Goal: Task Accomplishment & Management: Complete application form

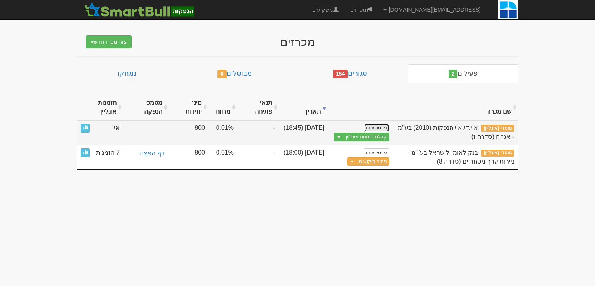
click at [378, 127] on link "פרטי מכרז" at bounding box center [376, 127] width 26 height 9
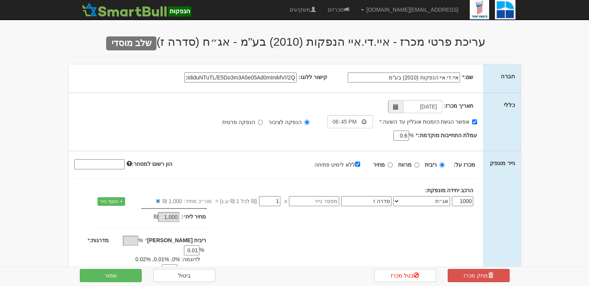
scroll to position [155, 0]
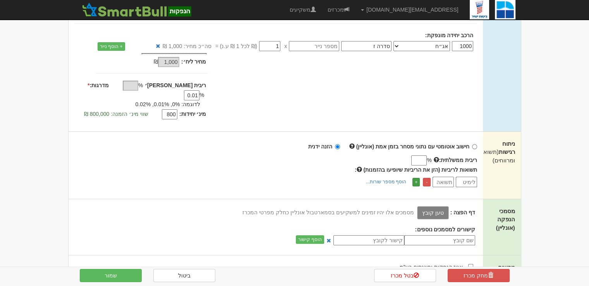
click at [415, 178] on link "+" at bounding box center [415, 182] width 7 height 9
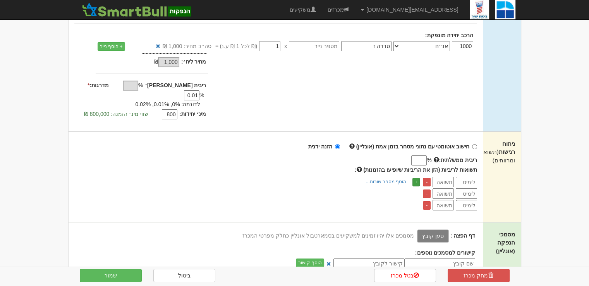
click at [415, 178] on link "+" at bounding box center [415, 182] width 7 height 9
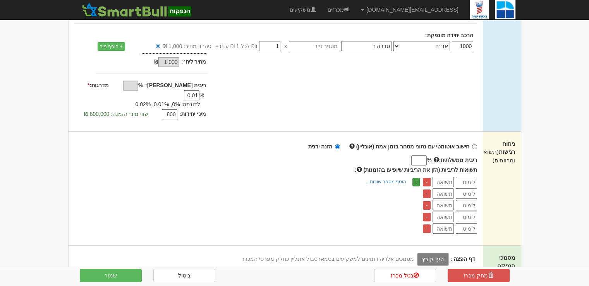
click at [415, 178] on link "+" at bounding box center [415, 182] width 7 height 9
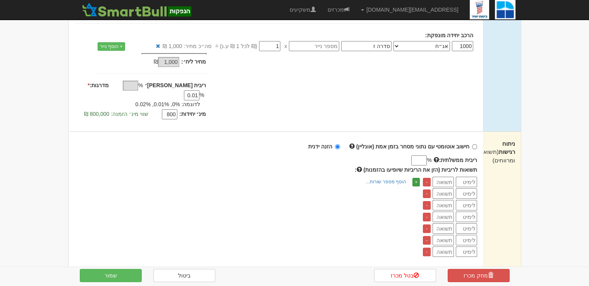
click at [415, 178] on link "+" at bounding box center [415, 182] width 7 height 9
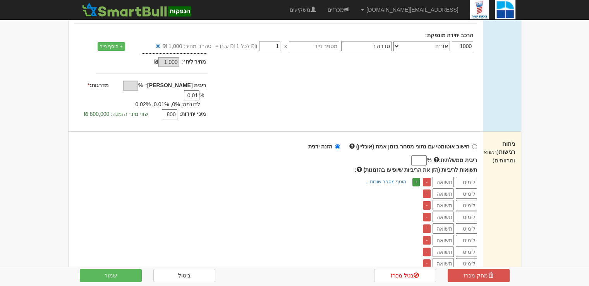
click at [415, 178] on link "+" at bounding box center [415, 182] width 7 height 9
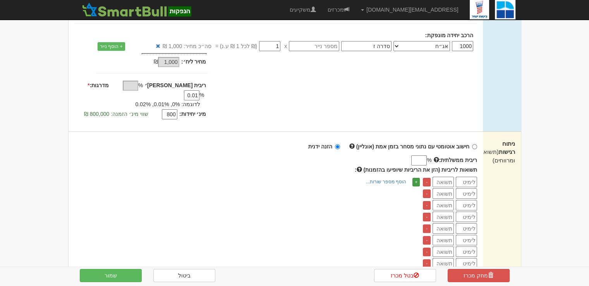
click at [415, 178] on link "+" at bounding box center [415, 182] width 7 height 9
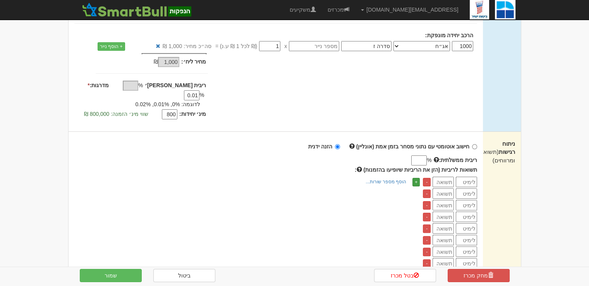
click at [415, 178] on link "+" at bounding box center [415, 182] width 7 height 9
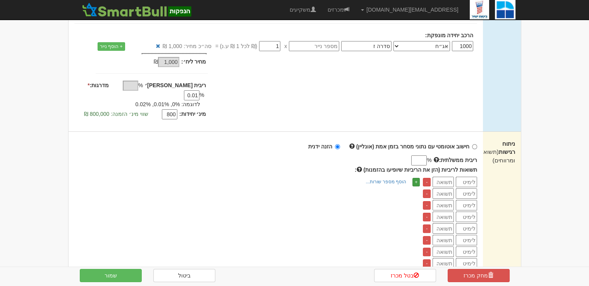
click at [415, 178] on link "+" at bounding box center [415, 182] width 7 height 9
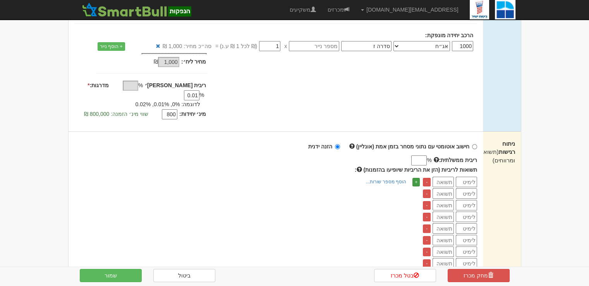
click at [415, 178] on link "+" at bounding box center [415, 182] width 7 height 9
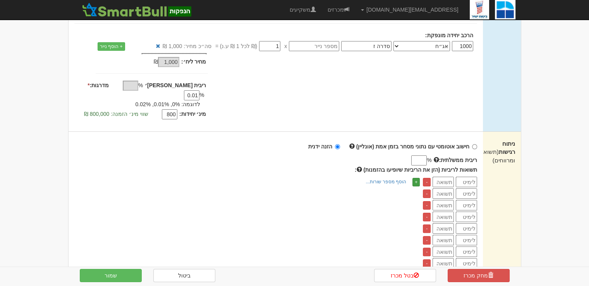
click at [415, 178] on link "+" at bounding box center [415, 182] width 7 height 9
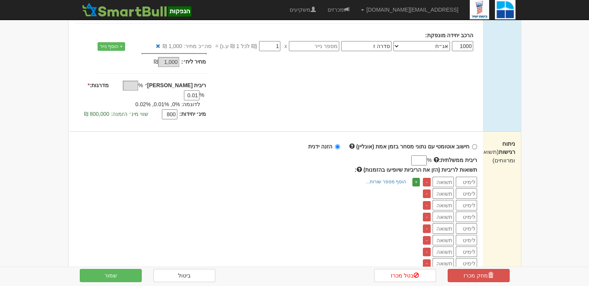
click at [415, 178] on link "+" at bounding box center [415, 182] width 7 height 9
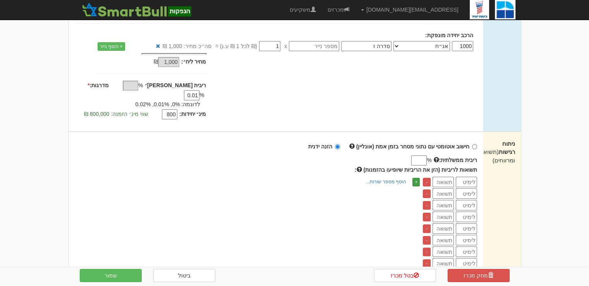
click at [415, 178] on link "+" at bounding box center [415, 182] width 7 height 9
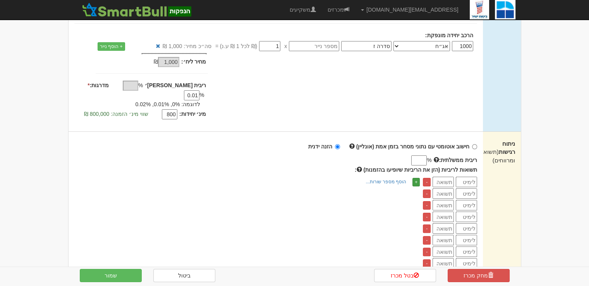
click at [415, 178] on link "+" at bounding box center [415, 182] width 7 height 9
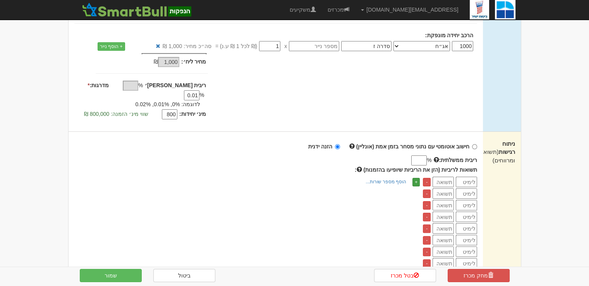
click at [415, 178] on link "+" at bounding box center [415, 182] width 7 height 9
click at [463, 188] on input "number" at bounding box center [466, 193] width 21 height 10
click at [466, 177] on input "number" at bounding box center [466, 182] width 21 height 10
drag, startPoint x: 470, startPoint y: 171, endPoint x: 434, endPoint y: 275, distance: 110.4
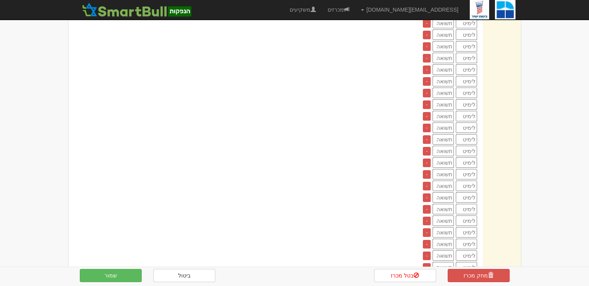
scroll to position [194, 0]
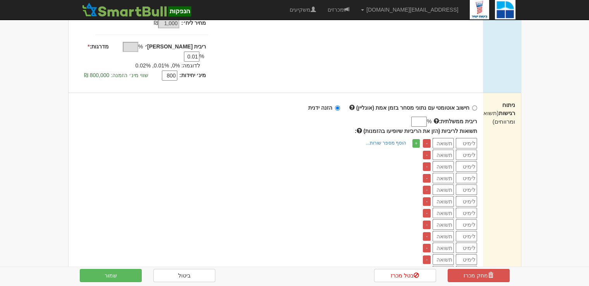
drag, startPoint x: 460, startPoint y: 136, endPoint x: 413, endPoint y: 182, distance: 66.0
click at [460, 138] on input "number" at bounding box center [466, 143] width 21 height 10
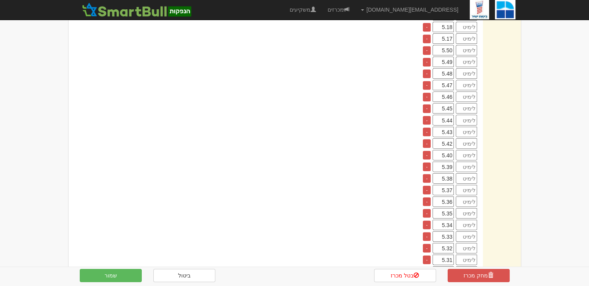
scroll to position [1626, 0]
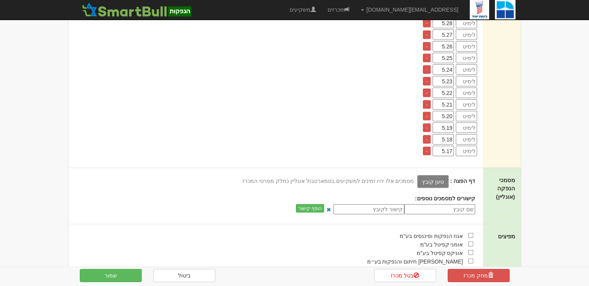
click at [431, 146] on td "-" at bounding box center [427, 151] width 12 height 10
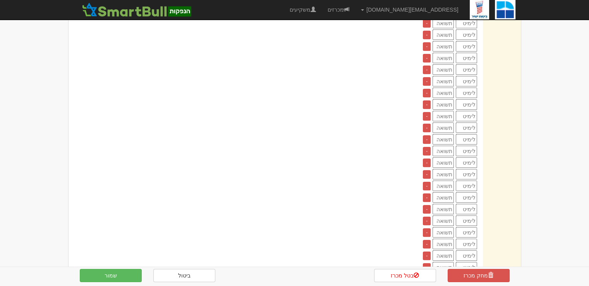
scroll to position [155, 0]
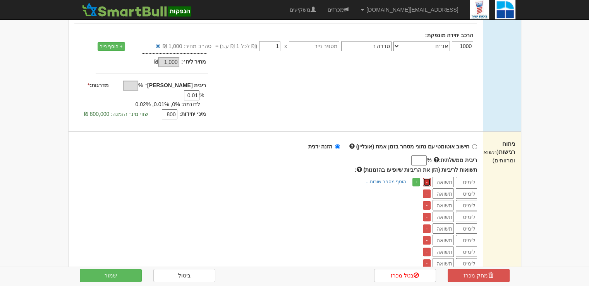
click at [427, 178] on link "-" at bounding box center [427, 182] width 8 height 9
click at [427, 189] on link "-" at bounding box center [427, 193] width 8 height 9
click at [427, 178] on link "-" at bounding box center [427, 182] width 8 height 9
click at [427, 189] on link "-" at bounding box center [427, 193] width 8 height 9
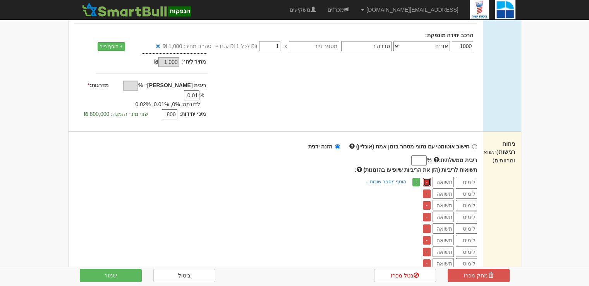
click at [427, 178] on link "-" at bounding box center [427, 182] width 8 height 9
click at [427, 189] on link "-" at bounding box center [427, 193] width 8 height 9
click at [427, 178] on link "-" at bounding box center [427, 182] width 8 height 9
click at [427, 189] on link "-" at bounding box center [427, 193] width 8 height 9
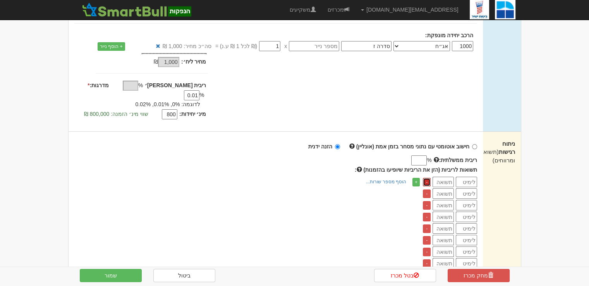
click at [427, 178] on link "-" at bounding box center [427, 182] width 8 height 9
click at [427, 189] on link "-" at bounding box center [427, 193] width 8 height 9
click at [427, 178] on link "-" at bounding box center [427, 182] width 8 height 9
click at [427, 189] on link "-" at bounding box center [427, 193] width 8 height 9
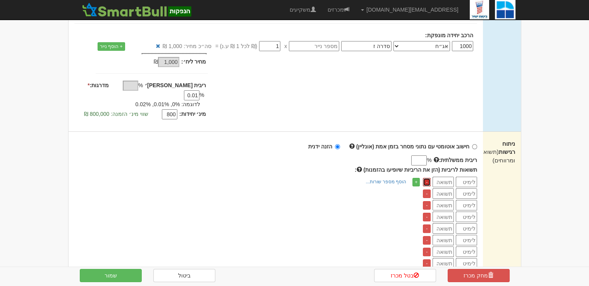
click at [427, 178] on link "-" at bounding box center [427, 182] width 8 height 9
click at [427, 189] on link "-" at bounding box center [427, 193] width 8 height 9
click at [427, 178] on link "-" at bounding box center [427, 182] width 8 height 9
click at [427, 189] on link "-" at bounding box center [427, 193] width 8 height 9
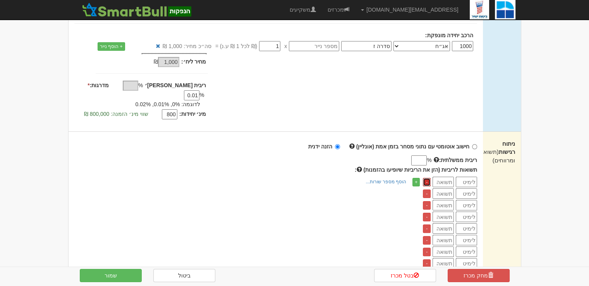
click at [427, 178] on link "-" at bounding box center [427, 182] width 8 height 9
click at [427, 189] on link "-" at bounding box center [427, 193] width 8 height 9
click at [427, 178] on link "-" at bounding box center [427, 182] width 8 height 9
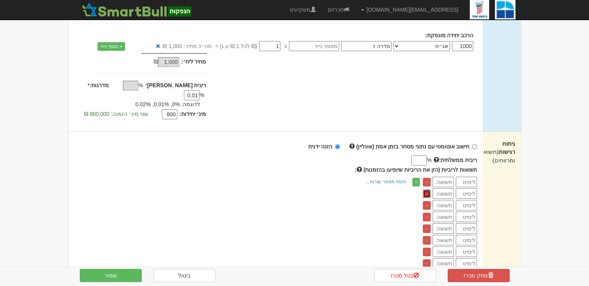
click at [427, 189] on link "-" at bounding box center [427, 193] width 8 height 9
click at [427, 178] on link "-" at bounding box center [427, 182] width 8 height 9
click at [427, 189] on link "-" at bounding box center [427, 193] width 8 height 9
click at [427, 178] on link "-" at bounding box center [427, 182] width 8 height 9
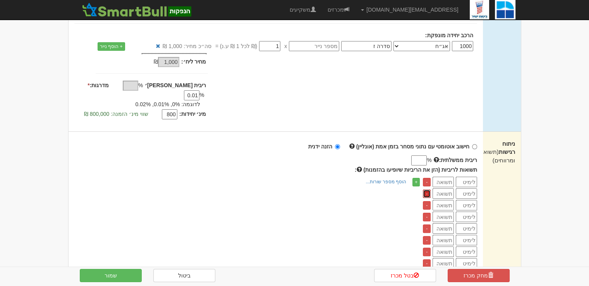
click at [427, 189] on link "-" at bounding box center [427, 193] width 8 height 9
click at [427, 178] on link "-" at bounding box center [427, 182] width 8 height 9
click at [427, 189] on link "-" at bounding box center [427, 193] width 8 height 9
click at [427, 178] on link "-" at bounding box center [427, 182] width 8 height 9
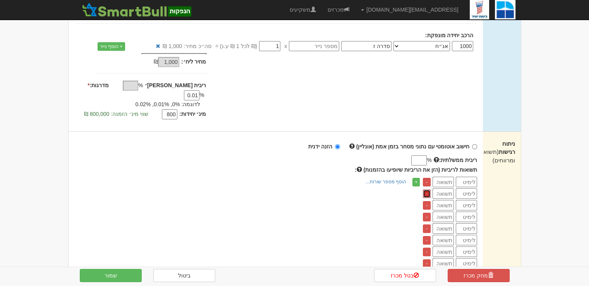
click at [426, 189] on link "-" at bounding box center [427, 193] width 8 height 9
click at [426, 178] on link "-" at bounding box center [427, 182] width 8 height 9
click at [426, 189] on link "-" at bounding box center [427, 193] width 8 height 9
click at [426, 178] on link "-" at bounding box center [427, 182] width 8 height 9
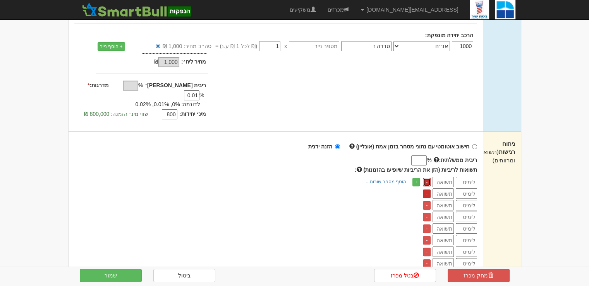
click at [426, 178] on link "-" at bounding box center [427, 182] width 8 height 9
click at [426, 189] on link "-" at bounding box center [427, 193] width 8 height 9
click at [426, 178] on link "-" at bounding box center [427, 182] width 8 height 9
click at [426, 189] on link "-" at bounding box center [427, 193] width 8 height 9
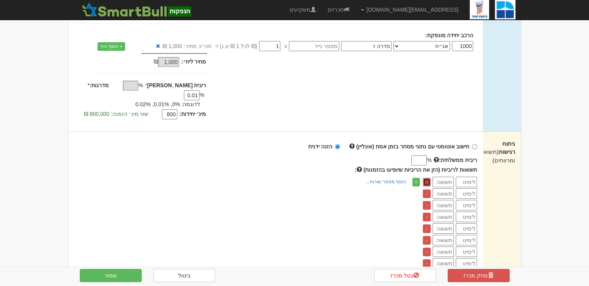
click at [426, 178] on link "-" at bounding box center [427, 182] width 8 height 9
click at [426, 189] on link "-" at bounding box center [427, 193] width 8 height 9
click at [426, 178] on link "-" at bounding box center [427, 182] width 8 height 9
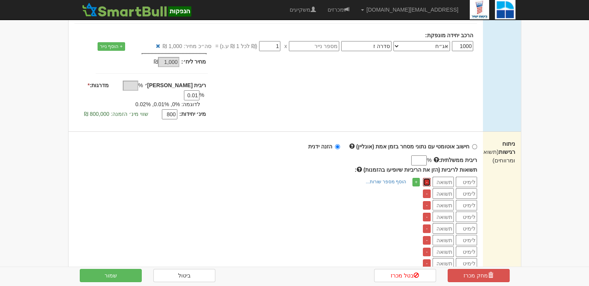
click at [426, 178] on link "-" at bounding box center [427, 182] width 8 height 9
click at [426, 189] on link "-" at bounding box center [427, 193] width 8 height 9
click at [426, 178] on link "-" at bounding box center [427, 182] width 8 height 9
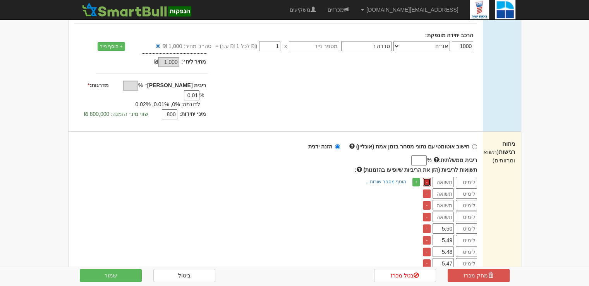
click at [426, 178] on link "-" at bounding box center [427, 182] width 8 height 9
click at [426, 189] on link "-" at bounding box center [427, 193] width 8 height 9
click at [426, 178] on link "-" at bounding box center [427, 182] width 8 height 9
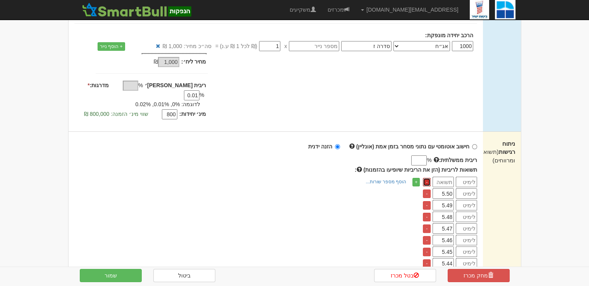
click at [426, 178] on link "-" at bounding box center [427, 182] width 8 height 9
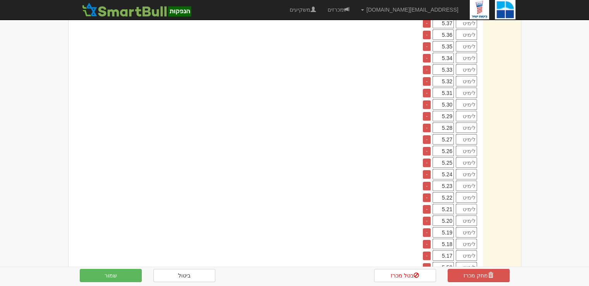
scroll to position [271, 0]
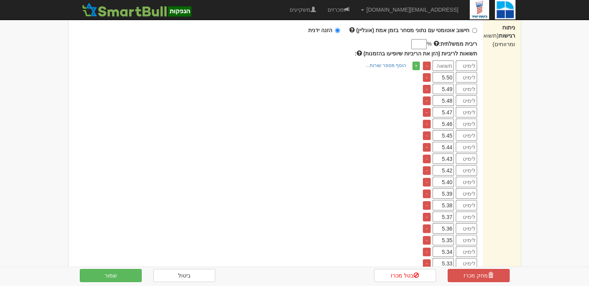
click at [471, 60] on input "number" at bounding box center [466, 65] width 21 height 10
click at [468, 72] on input "number" at bounding box center [466, 77] width 21 height 10
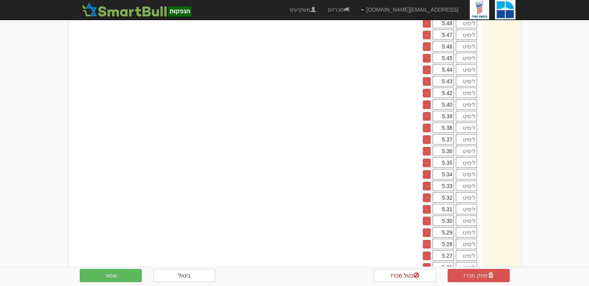
scroll to position [155, 0]
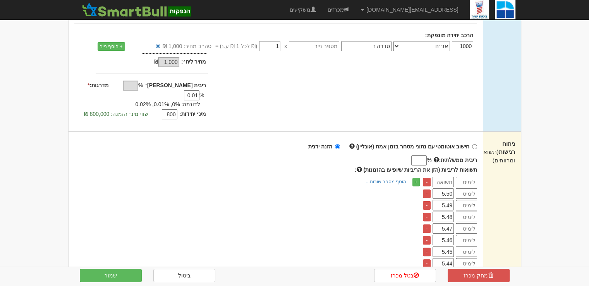
click at [439, 177] on input "number" at bounding box center [442, 182] width 21 height 10
click at [425, 178] on link "-" at bounding box center [427, 182] width 8 height 9
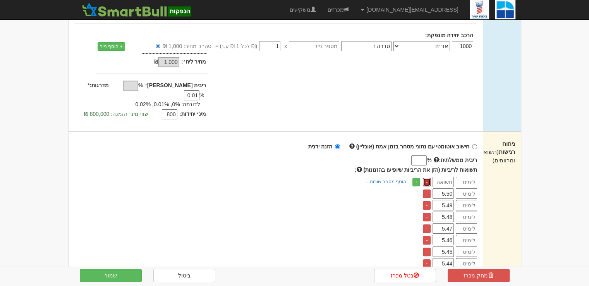
click at [425, 178] on link "-" at bounding box center [427, 182] width 8 height 9
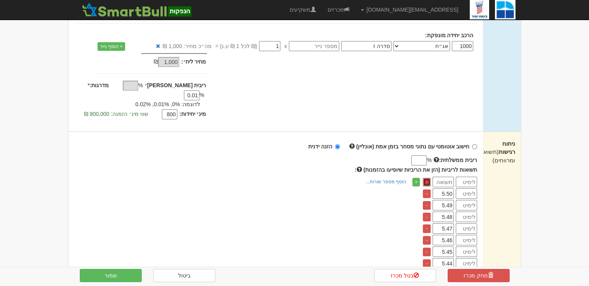
click at [425, 178] on link "-" at bounding box center [427, 182] width 8 height 9
click at [426, 178] on link "-" at bounding box center [427, 182] width 8 height 9
click at [426, 189] on link "-" at bounding box center [427, 193] width 8 height 9
click at [427, 189] on link "-" at bounding box center [427, 193] width 8 height 9
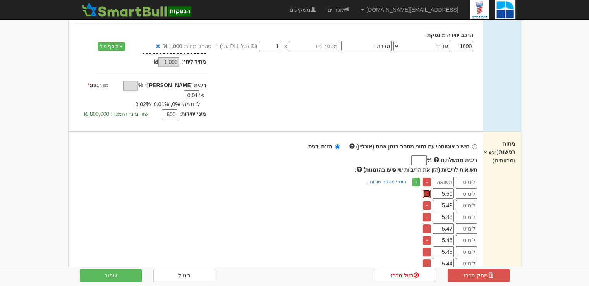
click at [427, 189] on link "-" at bounding box center [427, 193] width 8 height 9
click at [427, 200] on td "-" at bounding box center [427, 205] width 12 height 10
drag, startPoint x: 439, startPoint y: 179, endPoint x: 441, endPoint y: 259, distance: 80.2
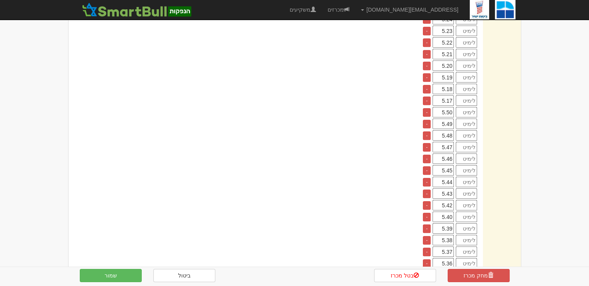
scroll to position [774, 0]
type input ".50"
click at [429, 232] on link "-" at bounding box center [427, 236] width 8 height 9
click at [428, 232] on link "-" at bounding box center [427, 236] width 8 height 9
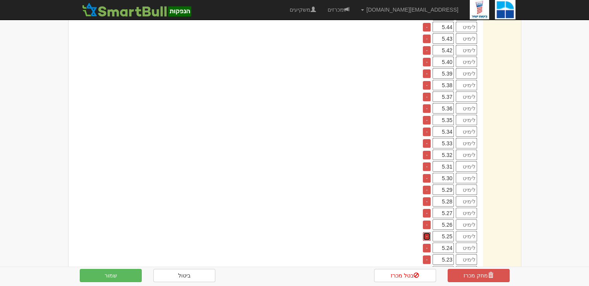
click at [428, 232] on link "-" at bounding box center [427, 236] width 8 height 9
click at [427, 232] on link "-" at bounding box center [427, 236] width 8 height 9
click at [427, 220] on link "-" at bounding box center [427, 224] width 8 height 9
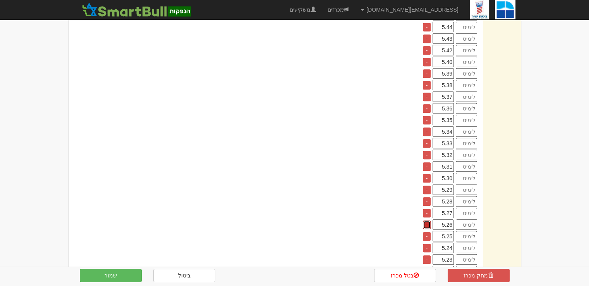
click at [427, 220] on link "-" at bounding box center [427, 224] width 8 height 9
drag, startPoint x: 426, startPoint y: 175, endPoint x: 427, endPoint y: 166, distance: 9.7
click at [426, 185] on link "-" at bounding box center [427, 189] width 8 height 9
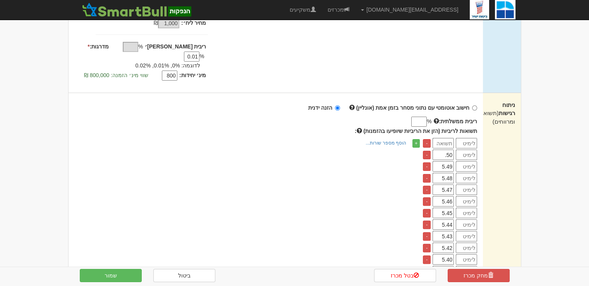
click at [447, 138] on input "number" at bounding box center [442, 143] width 21 height 10
click at [447, 149] on input ".50" at bounding box center [442, 154] width 21 height 10
click at [444, 161] on input "5.49" at bounding box center [442, 166] width 21 height 10
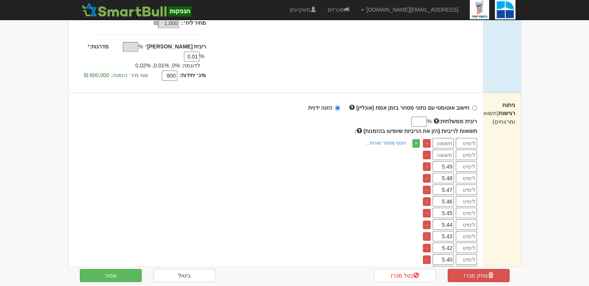
click at [444, 161] on input "5.49" at bounding box center [442, 166] width 21 height 10
click at [451, 173] on input "5.48" at bounding box center [442, 178] width 21 height 10
click at [446, 173] on input "5.48" at bounding box center [442, 178] width 21 height 10
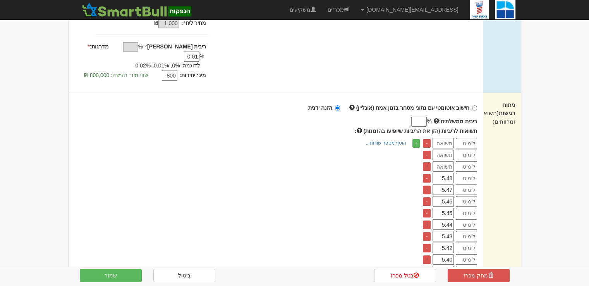
click at [446, 173] on input "5.48" at bounding box center [442, 178] width 21 height 10
click at [447, 184] on input "5.47" at bounding box center [442, 189] width 21 height 10
click at [447, 196] on input "5.46" at bounding box center [442, 201] width 21 height 10
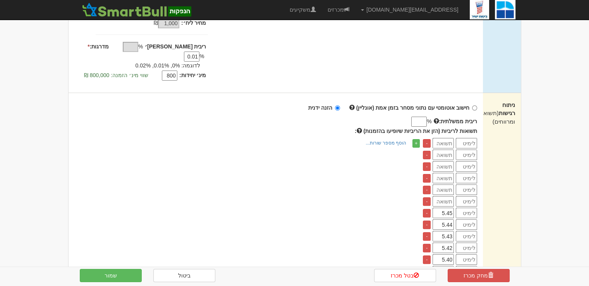
click at [446, 219] on input "5.44" at bounding box center [442, 224] width 21 height 10
type input "5.4"
click at [446, 219] on input "5.4" at bounding box center [442, 224] width 21 height 10
click at [446, 207] on input "5.45" at bounding box center [442, 212] width 21 height 10
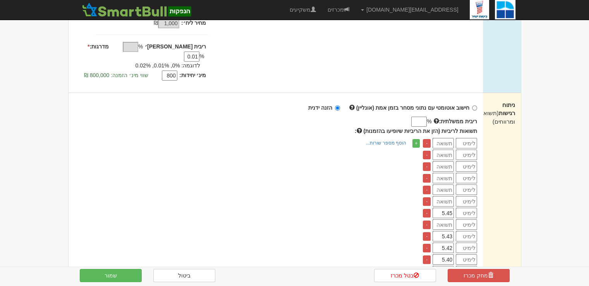
click at [446, 207] on input "5.45" at bounding box center [442, 212] width 21 height 10
click at [448, 231] on input "5.43" at bounding box center [442, 236] width 21 height 10
click at [447, 242] on input "5.42" at bounding box center [442, 247] width 21 height 10
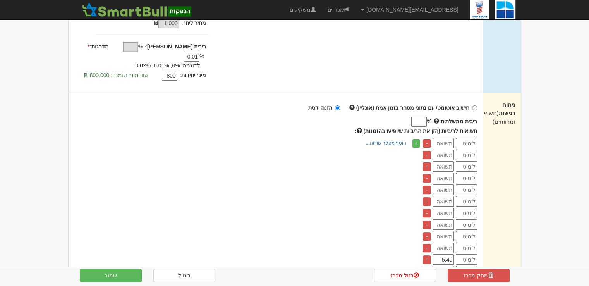
click at [446, 254] on input "5.40" at bounding box center [442, 259] width 21 height 10
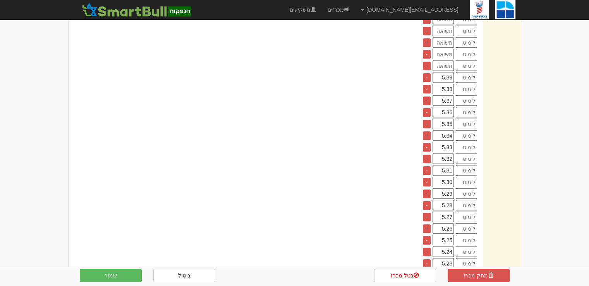
drag, startPoint x: 446, startPoint y: 248, endPoint x: 444, endPoint y: 86, distance: 162.6
click at [444, 95] on input "5.37" at bounding box center [442, 100] width 21 height 10
click at [446, 118] on input "5.35" at bounding box center [442, 123] width 21 height 10
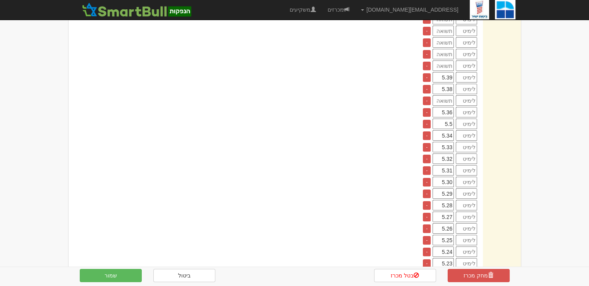
click at [446, 118] on input "5.5" at bounding box center [442, 123] width 21 height 10
type input "55"
click at [446, 107] on input "5.36" at bounding box center [442, 112] width 21 height 10
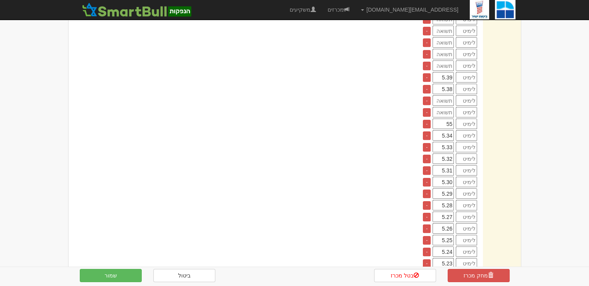
click at [447, 130] on input "5.34" at bounding box center [442, 135] width 21 height 10
click at [447, 118] on input "55" at bounding box center [442, 123] width 21 height 10
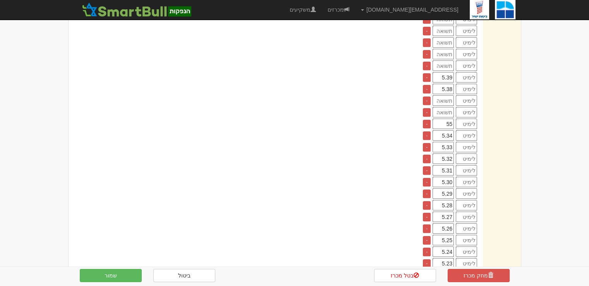
click at [447, 118] on input "55" at bounding box center [442, 123] width 21 height 10
click at [446, 130] on input "5.34" at bounding box center [442, 135] width 21 height 10
click at [446, 153] on input "5.32" at bounding box center [442, 158] width 21 height 10
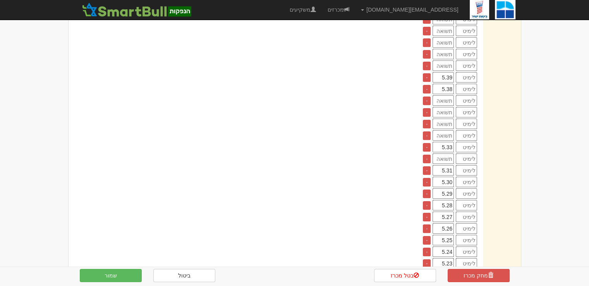
click at [448, 130] on input "number" at bounding box center [442, 135] width 21 height 10
click at [451, 142] on input "5.33" at bounding box center [442, 147] width 21 height 10
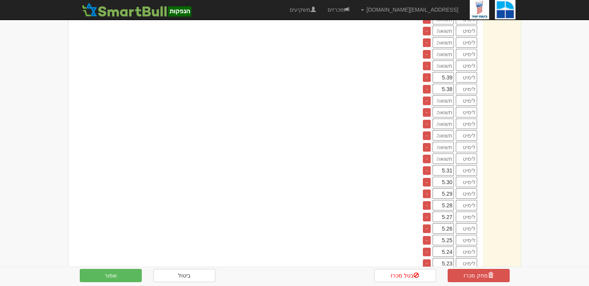
click at [443, 177] on input "5.30" at bounding box center [442, 182] width 21 height 10
click at [449, 165] on input "5.31" at bounding box center [442, 170] width 21 height 10
click at [444, 200] on input "5.28" at bounding box center [442, 205] width 21 height 10
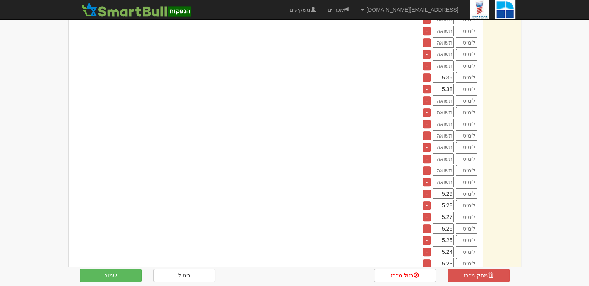
click at [446, 200] on input "5.28" at bounding box center [442, 205] width 21 height 10
click at [450, 188] on input "5.29" at bounding box center [442, 193] width 21 height 10
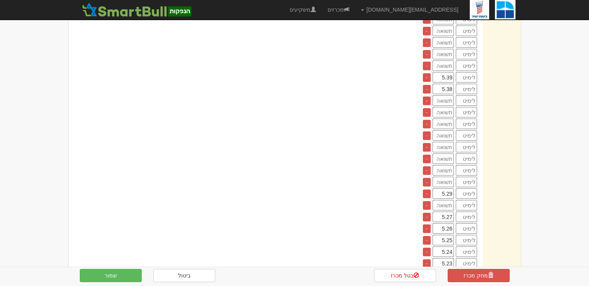
click at [450, 188] on input "5.29" at bounding box center [442, 193] width 21 height 10
click at [453, 223] on input "5.26" at bounding box center [442, 228] width 21 height 10
click at [452, 223] on input "5.26" at bounding box center [442, 228] width 21 height 10
click at [451, 223] on input "5.26" at bounding box center [442, 228] width 21 height 10
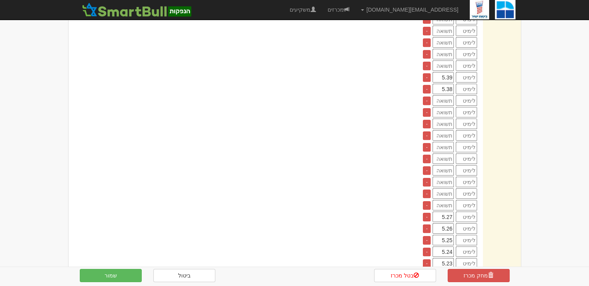
click at [451, 223] on input "5.26" at bounding box center [442, 228] width 21 height 10
click at [447, 211] on input "5.27" at bounding box center [442, 216] width 21 height 10
click at [447, 235] on input "5.25" at bounding box center [442, 240] width 21 height 10
click at [446, 235] on input "5.25" at bounding box center [442, 240] width 21 height 10
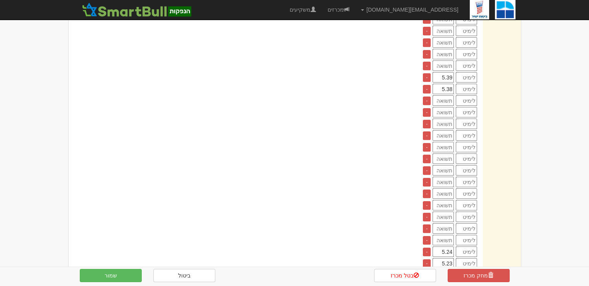
click at [446, 246] on input "5.24" at bounding box center [442, 251] width 21 height 10
click at [447, 258] on input "5.23" at bounding box center [442, 263] width 21 height 10
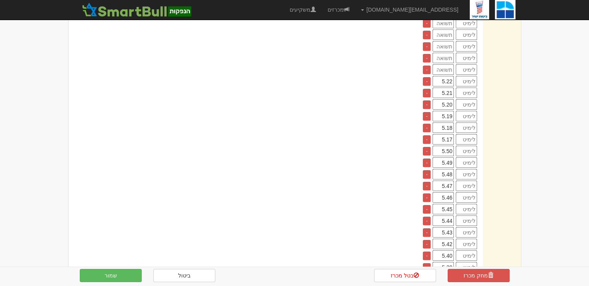
click at [446, 238] on input "5.42" at bounding box center [442, 243] width 21 height 10
click at [446, 227] on input "5.43" at bounding box center [442, 232] width 21 height 10
click at [447, 215] on input "5.44" at bounding box center [442, 220] width 21 height 10
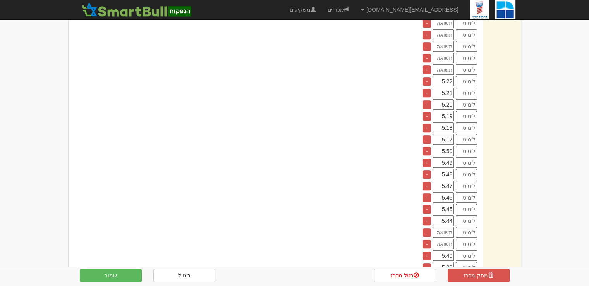
click at [447, 215] on input "5.44" at bounding box center [442, 220] width 21 height 10
click at [446, 204] on input "5.45" at bounding box center [442, 209] width 21 height 10
click at [446, 192] on input "5.46" at bounding box center [442, 197] width 21 height 10
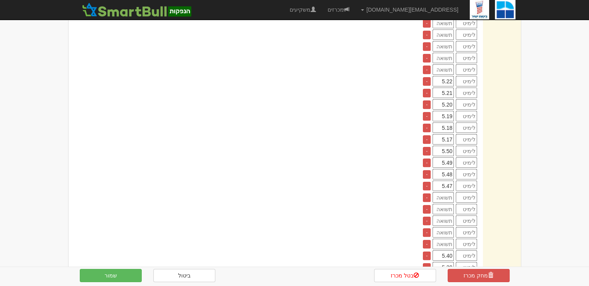
click at [446, 180] on input "5.47" at bounding box center [442, 185] width 21 height 10
click at [448, 169] on input "5.48" at bounding box center [442, 174] width 21 height 10
click at [448, 157] on input "5.49" at bounding box center [442, 162] width 21 height 10
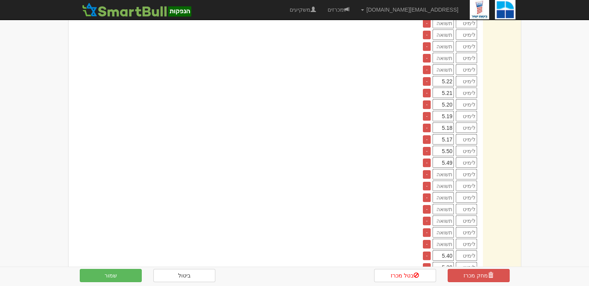
click at [448, 157] on input "5.49" at bounding box center [442, 162] width 21 height 10
click at [446, 146] on input "5.50" at bounding box center [442, 151] width 21 height 10
click at [444, 134] on input "5.17" at bounding box center [442, 139] width 21 height 10
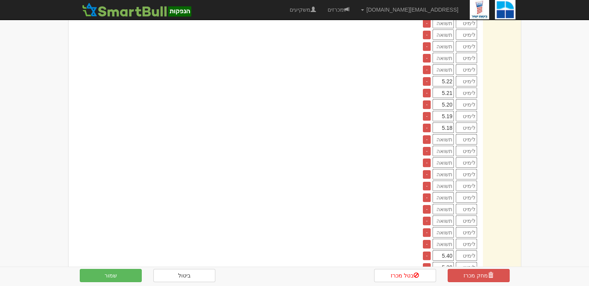
click at [443, 122] on input "5.18" at bounding box center [442, 127] width 21 height 10
click at [446, 111] on input "5.19" at bounding box center [442, 116] width 21 height 10
click at [446, 99] on input "5.20" at bounding box center [442, 104] width 21 height 10
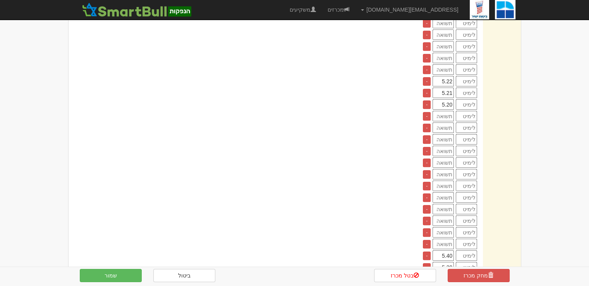
click at [446, 99] on input "5.20" at bounding box center [442, 104] width 21 height 10
click at [447, 87] on input "5.21" at bounding box center [442, 92] width 21 height 10
click at [447, 76] on input "5.22" at bounding box center [442, 81] width 21 height 10
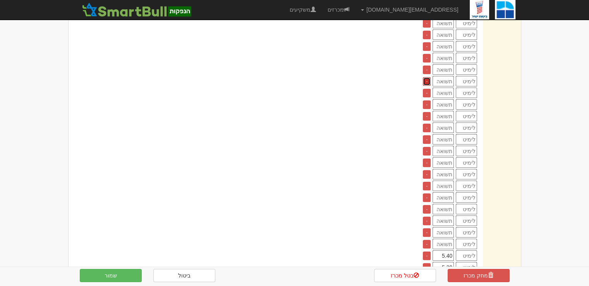
click at [427, 77] on link "-" at bounding box center [427, 81] width 8 height 9
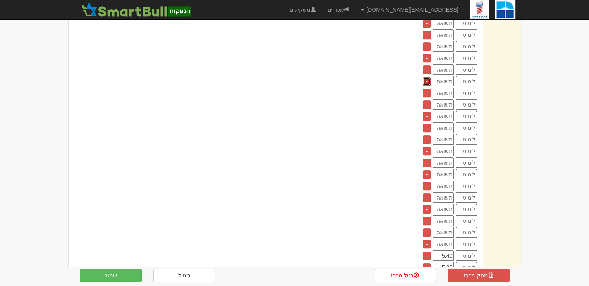
click at [427, 77] on link "-" at bounding box center [427, 81] width 8 height 9
drag, startPoint x: 427, startPoint y: 72, endPoint x: 416, endPoint y: 127, distance: 55.2
click at [427, 77] on link "-" at bounding box center [427, 81] width 8 height 9
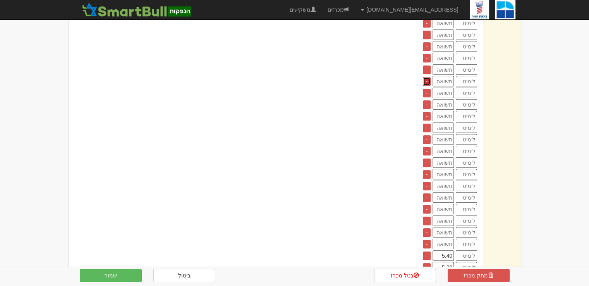
scroll to position [813, 0]
click at [448, 157] on input "5.28" at bounding box center [442, 162] width 21 height 10
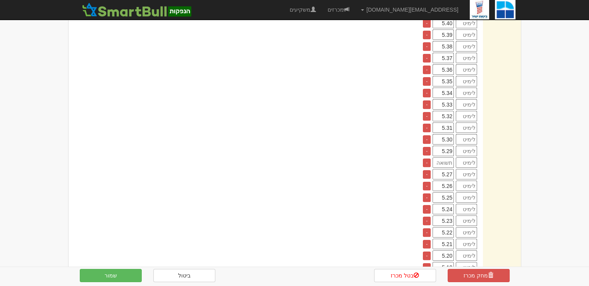
click at [448, 146] on input "5.29" at bounding box center [442, 151] width 21 height 10
click at [447, 134] on input "5.30" at bounding box center [442, 139] width 21 height 10
click at [447, 122] on input "5.31" at bounding box center [442, 127] width 21 height 10
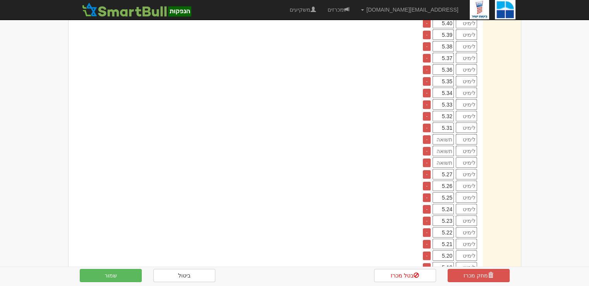
click at [447, 122] on input "5.31" at bounding box center [442, 127] width 21 height 10
type input "5.1"
click at [452, 111] on input "5.32" at bounding box center [442, 116] width 21 height 10
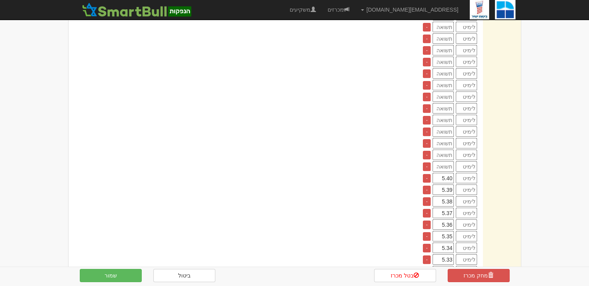
scroll to position [774, 0]
click at [443, 57] on input "5.40" at bounding box center [442, 62] width 21 height 10
click at [450, 68] on input "5.39" at bounding box center [442, 73] width 21 height 10
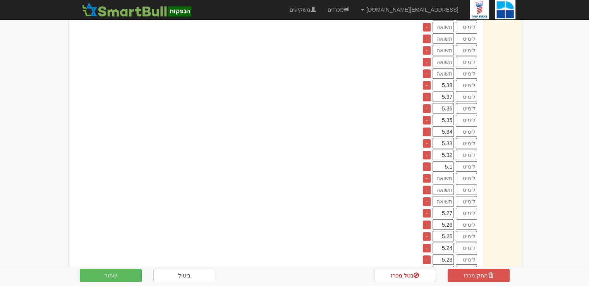
click at [449, 80] on input "5.38" at bounding box center [442, 85] width 21 height 10
click at [449, 91] on input "5.37" at bounding box center [442, 96] width 21 height 10
click at [448, 103] on input "5.36" at bounding box center [442, 108] width 21 height 10
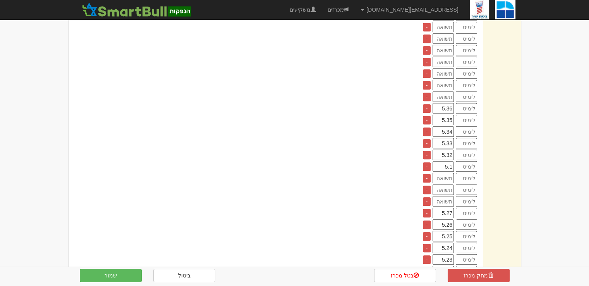
click at [448, 103] on input "5.36" at bounding box center [442, 108] width 21 height 10
click at [447, 115] on input "5.35" at bounding box center [442, 120] width 21 height 10
click at [448, 126] on input "5.34" at bounding box center [442, 131] width 21 height 10
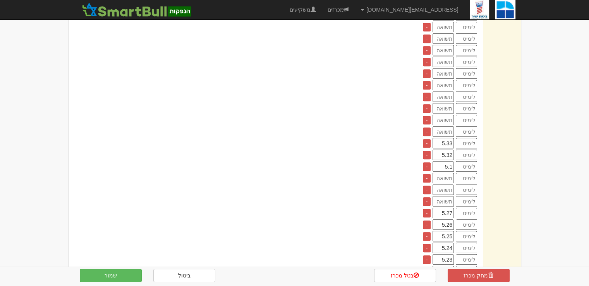
click at [445, 138] on input "5.33" at bounding box center [442, 143] width 21 height 10
click at [446, 149] on input "5.32" at bounding box center [442, 154] width 21 height 10
click at [446, 161] on input "5.1" at bounding box center [442, 166] width 21 height 10
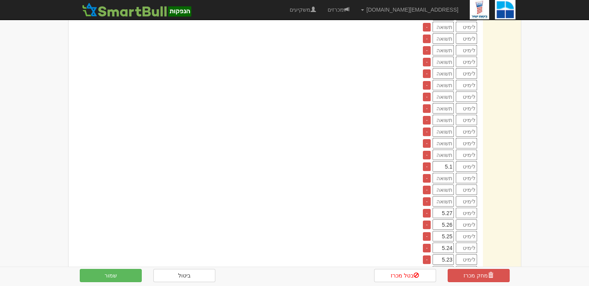
click at [446, 161] on input "5.1" at bounding box center [442, 166] width 21 height 10
click at [445, 207] on input "5.27" at bounding box center [442, 212] width 21 height 10
click at [443, 231] on input "5.25" at bounding box center [442, 236] width 21 height 10
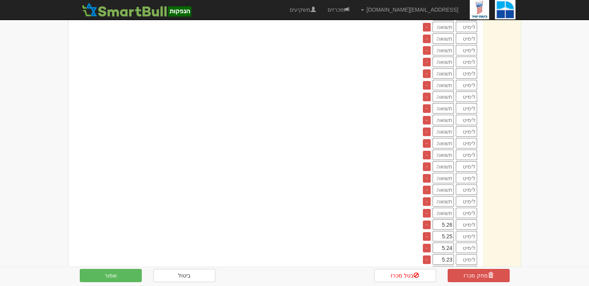
click at [445, 219] on input "5.26" at bounding box center [442, 224] width 21 height 10
click at [440, 242] on input "5.24" at bounding box center [442, 247] width 21 height 10
click at [445, 231] on input "5.25" at bounding box center [442, 236] width 21 height 10
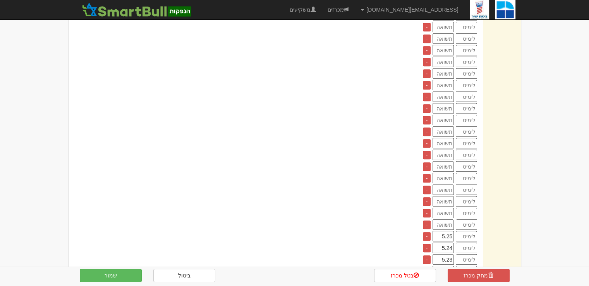
click at [445, 231] on input "5.25" at bounding box center [442, 236] width 21 height 10
click at [443, 242] on input "5.24" at bounding box center [442, 247] width 21 height 10
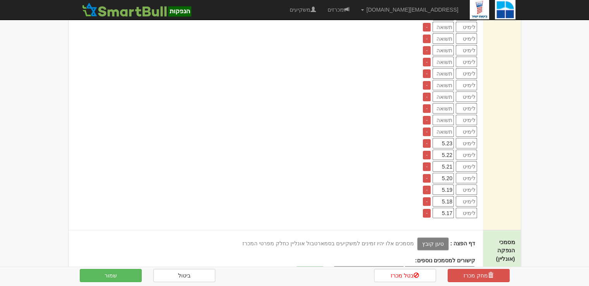
click at [447, 184] on input "5.19" at bounding box center [442, 189] width 21 height 10
click at [447, 173] on input "5.20" at bounding box center [442, 178] width 21 height 10
click at [447, 161] on input "5.21" at bounding box center [442, 166] width 21 height 10
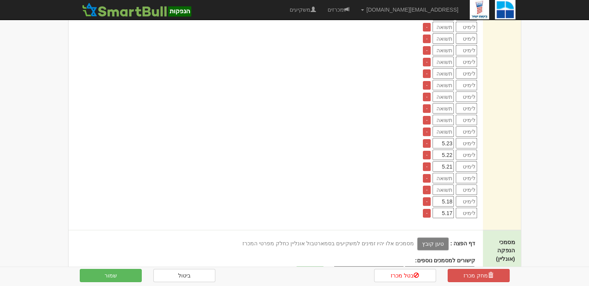
click at [448, 149] on input "5.22" at bounding box center [442, 154] width 21 height 10
click at [448, 138] on input "5.23" at bounding box center [442, 143] width 21 height 10
click at [447, 161] on input "5.21" at bounding box center [442, 166] width 21 height 10
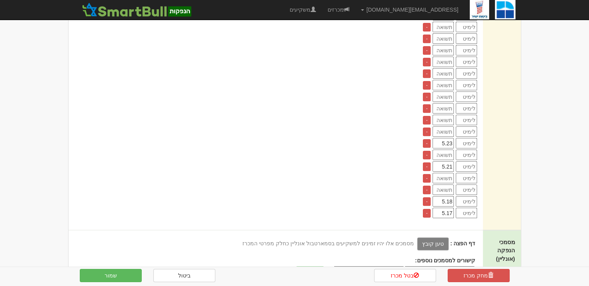
click at [447, 161] on input "5.21" at bounding box center [442, 166] width 21 height 10
click at [445, 138] on input "5.23" at bounding box center [442, 143] width 21 height 10
click at [449, 196] on input "5.18" at bounding box center [442, 201] width 21 height 10
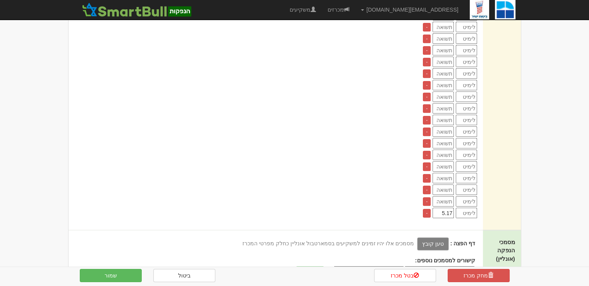
click at [447, 207] on input "5.17" at bounding box center [442, 212] width 21 height 10
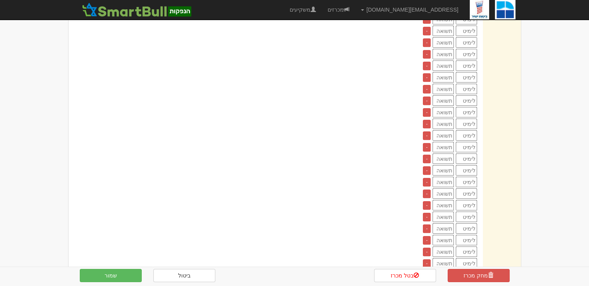
click at [360, 187] on div "+ הוסף מספר שורות... מספר שורות:" at bounding box center [274, 101] width 411 height 776
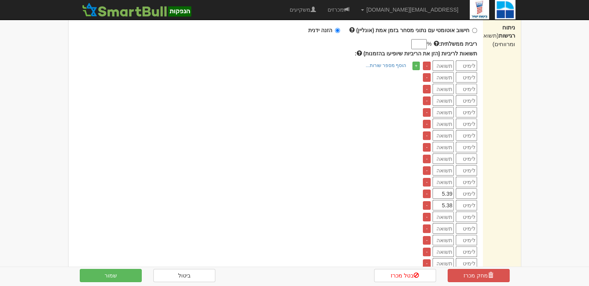
click at [449, 188] on input "5.39" at bounding box center [442, 193] width 21 height 10
click at [447, 200] on input "5.38" at bounding box center [442, 205] width 21 height 10
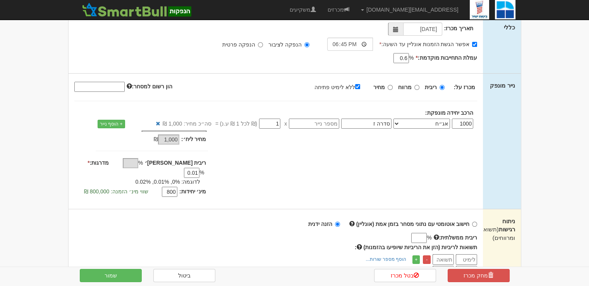
scroll to position [194, 0]
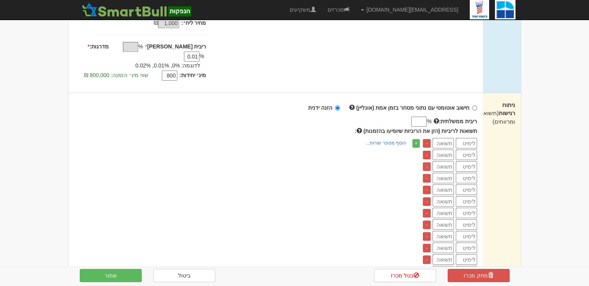
click at [466, 138] on input "number" at bounding box center [466, 143] width 21 height 10
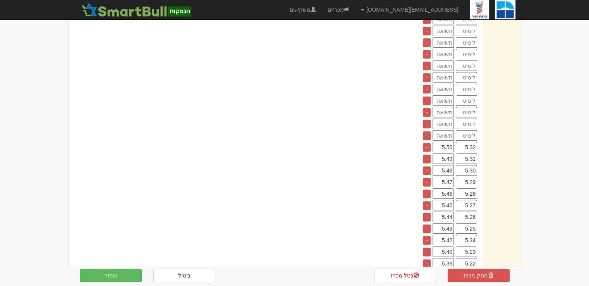
scroll to position [1045, 0]
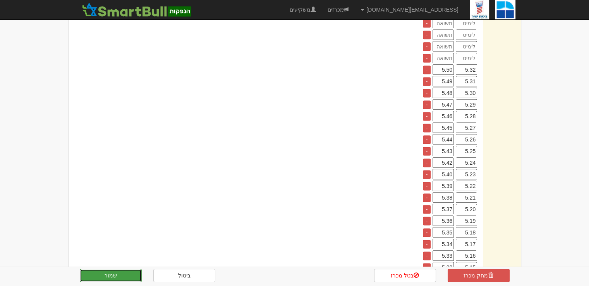
click at [128, 278] on button "שמור" at bounding box center [111, 275] width 62 height 13
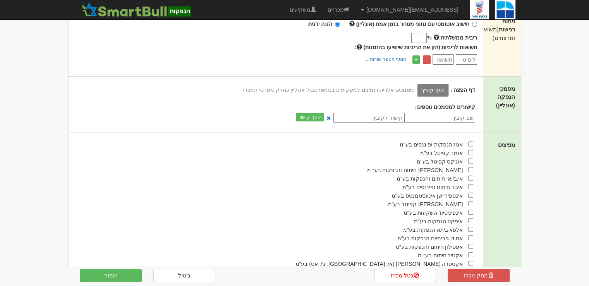
scroll to position [122, 0]
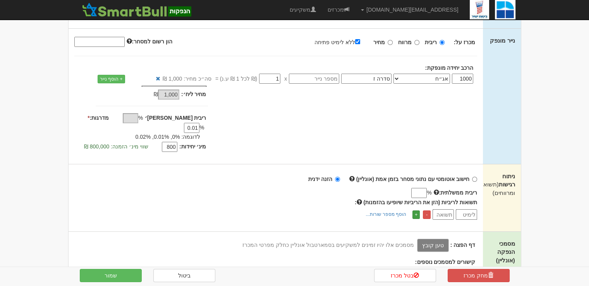
click at [415, 210] on link "+" at bounding box center [415, 214] width 7 height 9
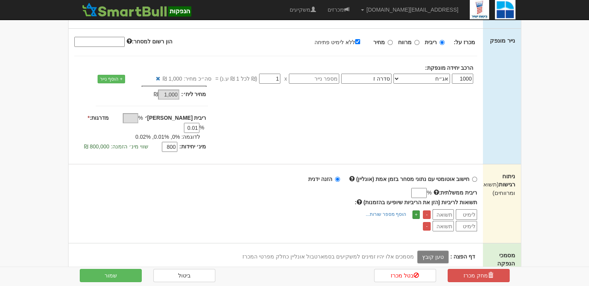
click at [415, 210] on link "+" at bounding box center [415, 214] width 7 height 9
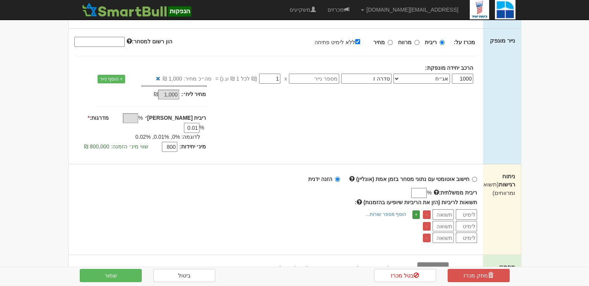
click at [415, 210] on link "+" at bounding box center [415, 214] width 7 height 9
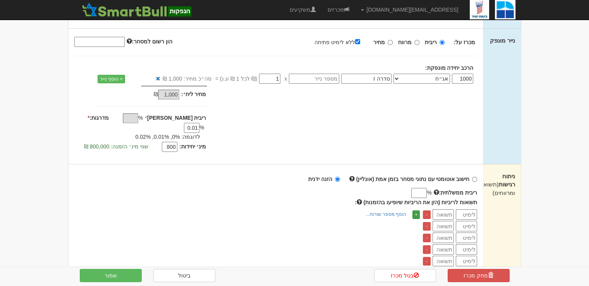
click at [415, 210] on link "+" at bounding box center [415, 214] width 7 height 9
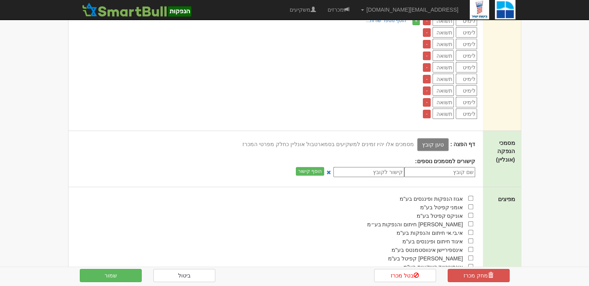
scroll to position [161, 0]
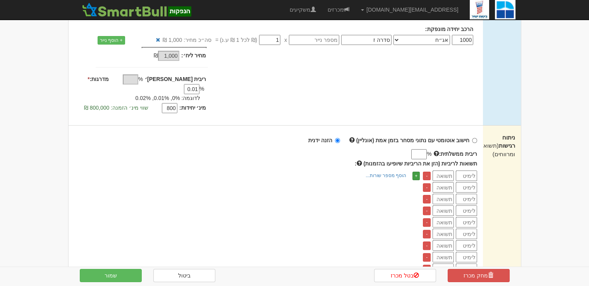
click at [417, 171] on link "+" at bounding box center [415, 175] width 7 height 9
click at [416, 171] on link "+" at bounding box center [415, 175] width 7 height 9
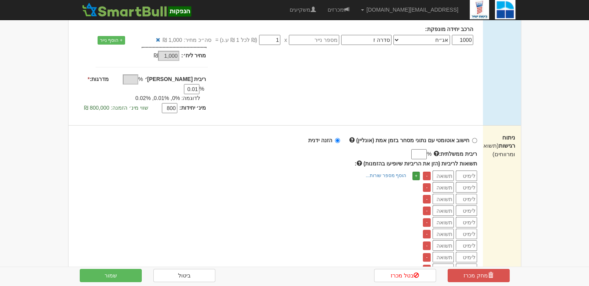
click at [416, 171] on link "+" at bounding box center [415, 175] width 7 height 9
click at [415, 171] on link "+" at bounding box center [415, 175] width 7 height 9
click at [473, 170] on input "number" at bounding box center [466, 175] width 21 height 10
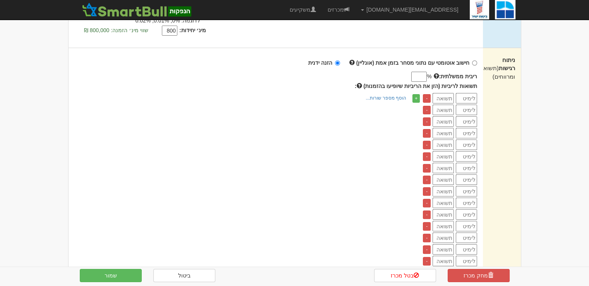
scroll to position [122, 0]
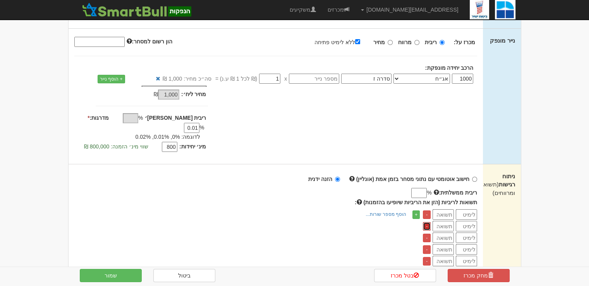
click at [427, 222] on link "-" at bounding box center [427, 226] width 8 height 9
click at [427, 233] on link "-" at bounding box center [427, 237] width 8 height 9
click at [427, 222] on link "-" at bounding box center [427, 226] width 8 height 9
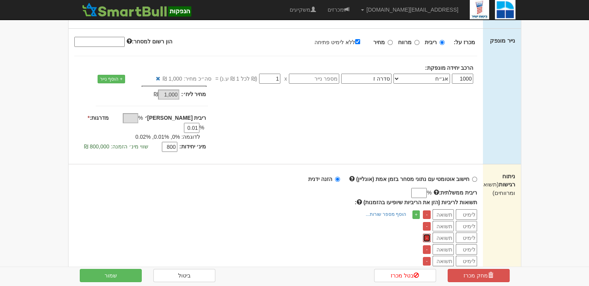
click at [427, 233] on link "-" at bounding box center [427, 237] width 8 height 9
click at [427, 222] on link "-" at bounding box center [427, 226] width 8 height 9
click at [427, 233] on link "-" at bounding box center [427, 237] width 8 height 9
click at [427, 222] on link "-" at bounding box center [427, 226] width 8 height 9
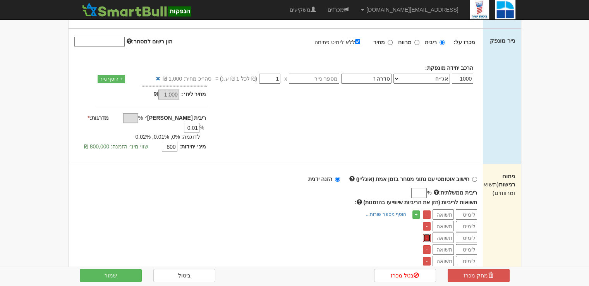
click at [427, 233] on link "-" at bounding box center [427, 237] width 8 height 9
click at [427, 222] on link "-" at bounding box center [427, 226] width 8 height 9
click at [427, 233] on link "-" at bounding box center [427, 237] width 8 height 9
click at [427, 222] on link "-" at bounding box center [427, 226] width 8 height 9
click at [427, 233] on link "-" at bounding box center [427, 237] width 8 height 9
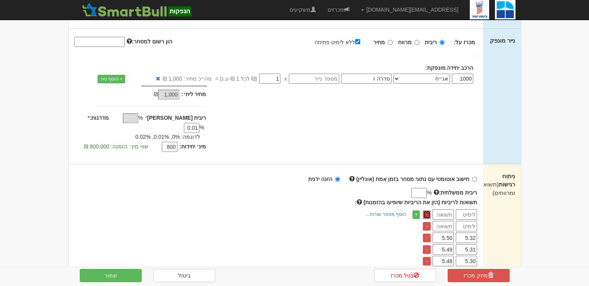
click at [427, 210] on link "-" at bounding box center [427, 214] width 8 height 9
click at [426, 210] on link "-" at bounding box center [427, 214] width 8 height 9
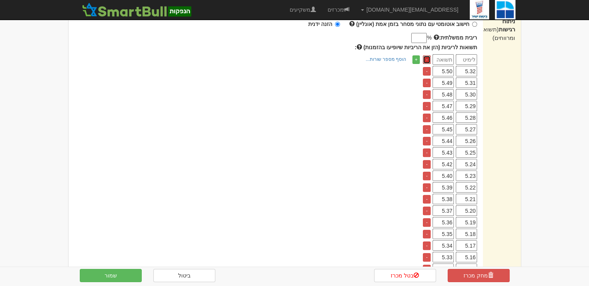
scroll to position [471, 0]
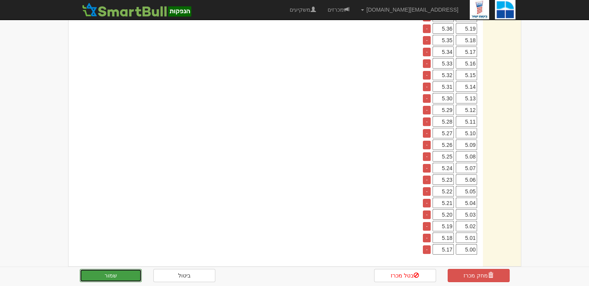
click at [134, 277] on button "שמור" at bounding box center [111, 275] width 62 height 13
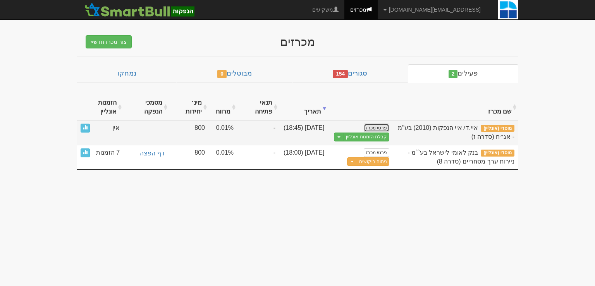
click at [375, 127] on link "פרטי מכרז" at bounding box center [376, 127] width 26 height 9
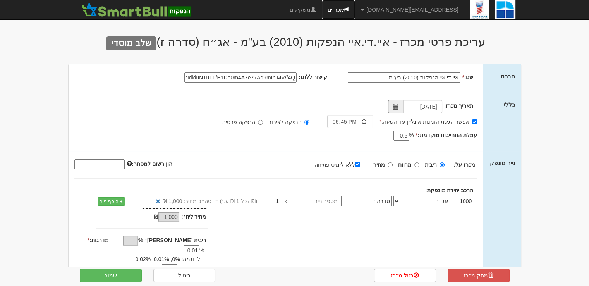
click at [355, 8] on link "מכרזים" at bounding box center [338, 9] width 33 height 19
